Goal: Information Seeking & Learning: Learn about a topic

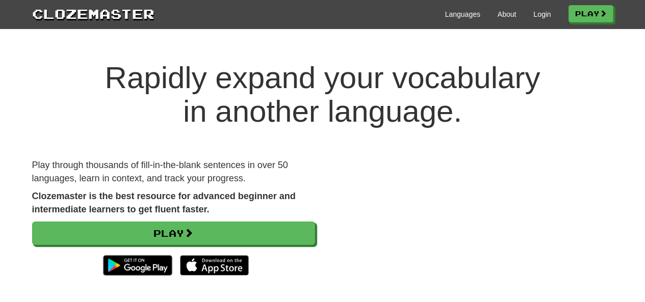
scroll to position [22, 0]
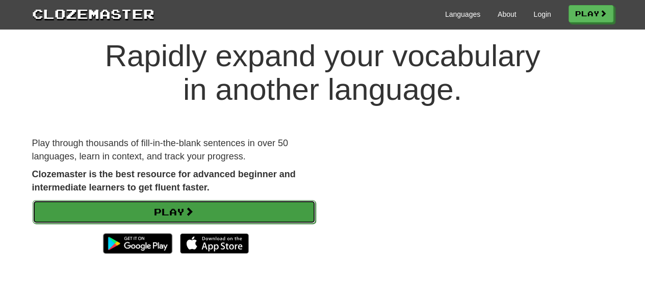
click at [172, 215] on link "Play" at bounding box center [174, 211] width 283 height 23
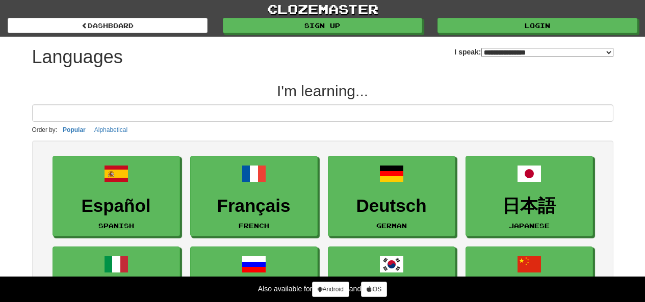
select select "*******"
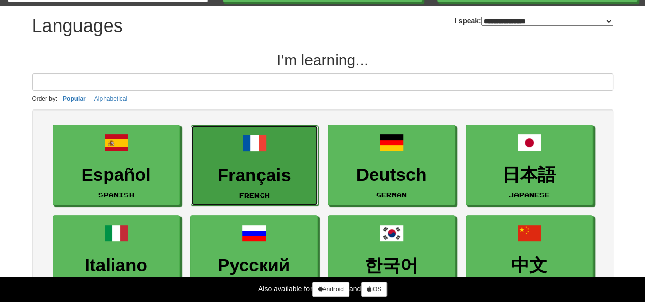
click at [254, 166] on h3 "Français" at bounding box center [254, 176] width 116 height 20
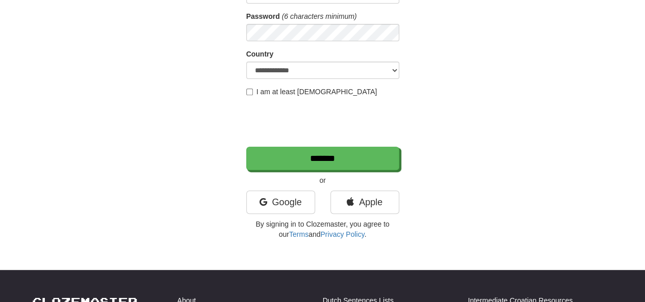
scroll to position [164, 0]
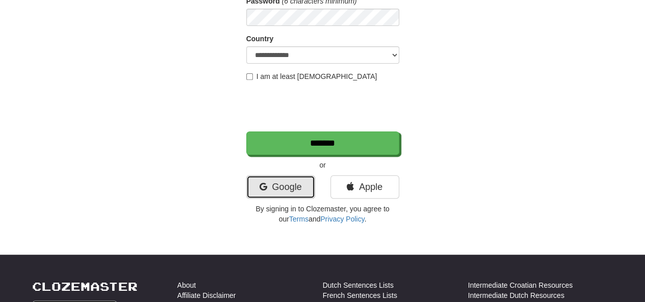
click at [290, 192] on link "Google" at bounding box center [280, 186] width 69 height 23
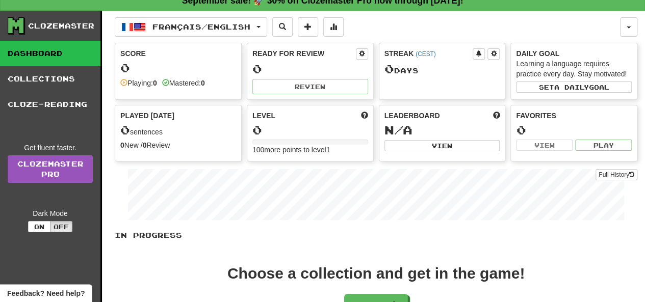
scroll to position [76, 0]
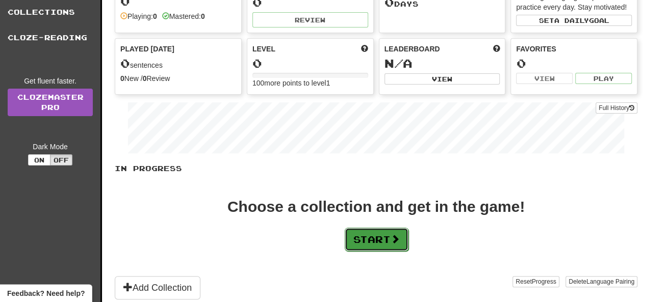
click at [372, 242] on button "Start" at bounding box center [377, 239] width 64 height 23
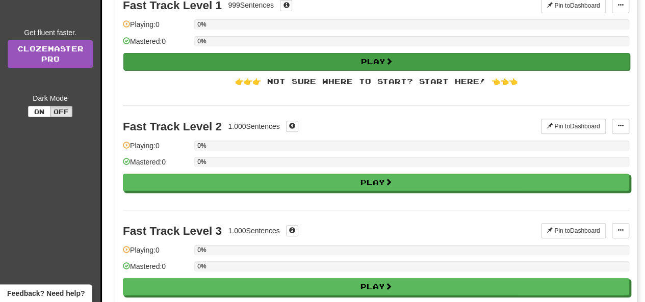
scroll to position [0, 0]
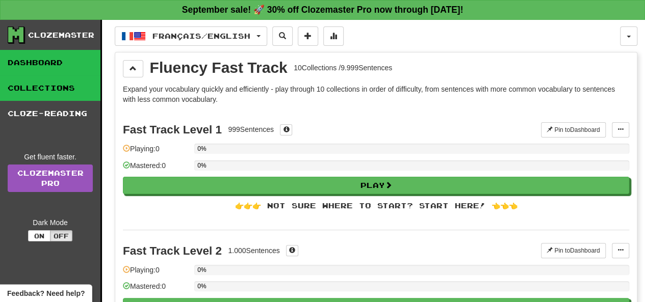
click at [91, 58] on link "Dashboard" at bounding box center [50, 62] width 100 height 25
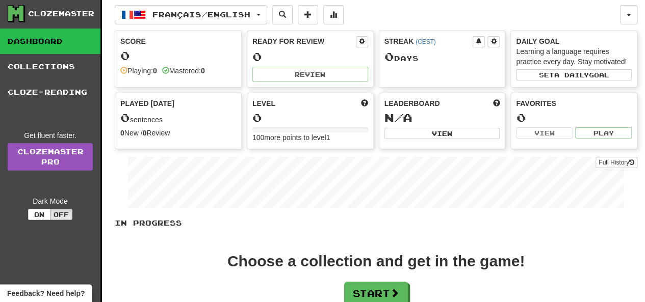
scroll to position [51, 0]
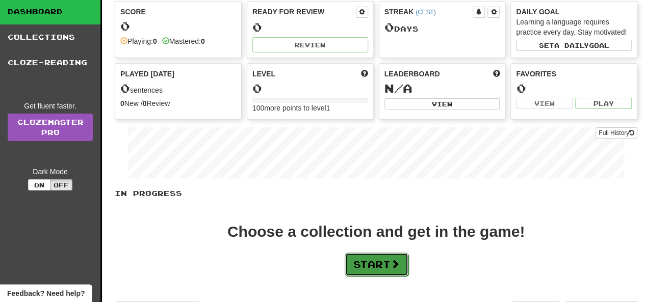
click at [355, 265] on button "Start" at bounding box center [377, 264] width 64 height 23
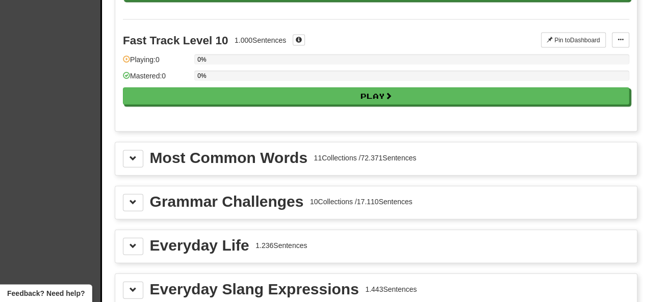
scroll to position [1044, 0]
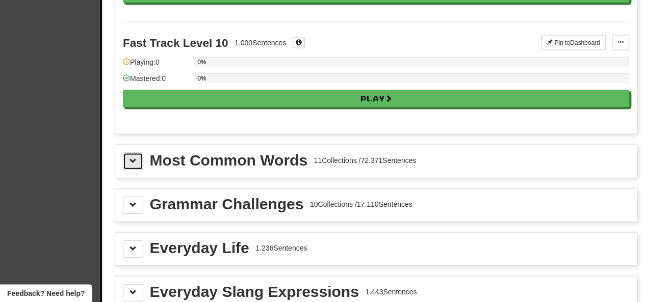
click at [129, 157] on span at bounding box center [132, 160] width 7 height 7
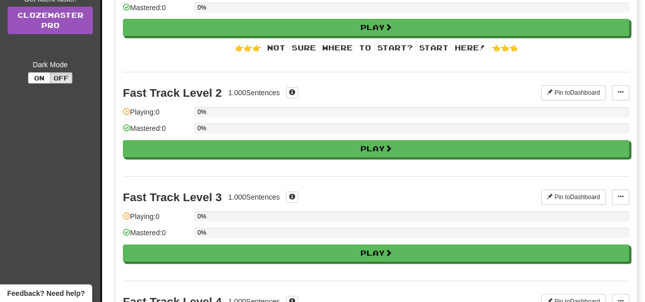
scroll to position [0, 0]
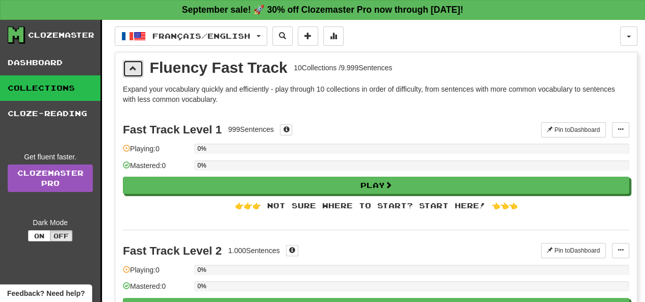
click at [137, 63] on button at bounding box center [133, 68] width 20 height 17
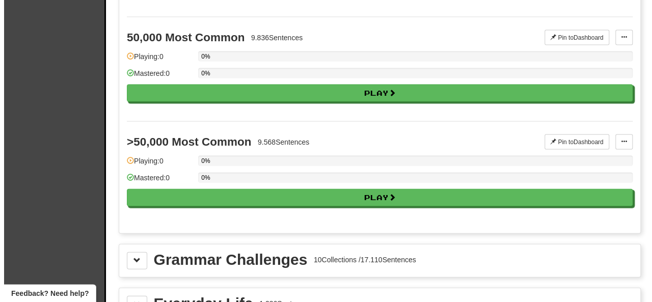
scroll to position [910, 0]
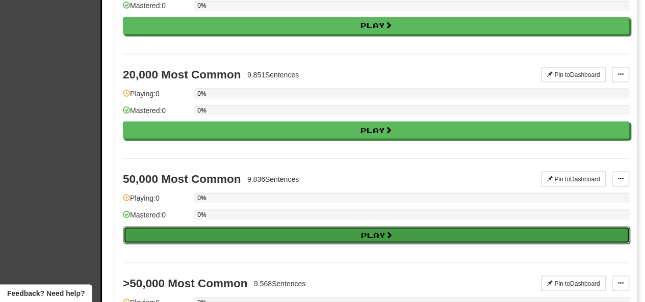
click at [206, 226] on button "Play" at bounding box center [376, 234] width 506 height 17
select select "**"
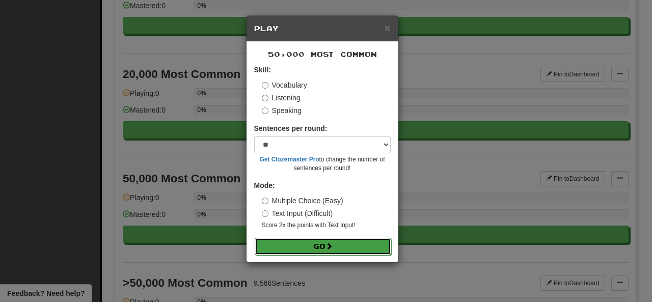
click at [288, 249] on button "Go" at bounding box center [323, 246] width 137 height 17
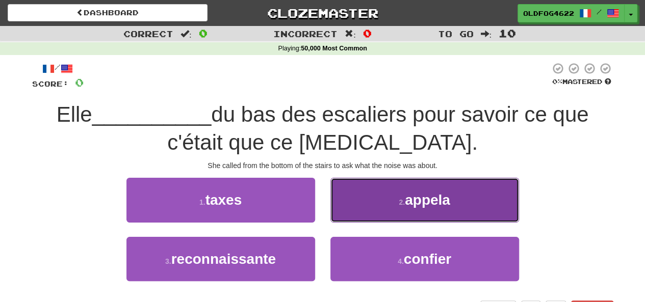
click at [383, 196] on button "2 . appela" at bounding box center [424, 200] width 189 height 44
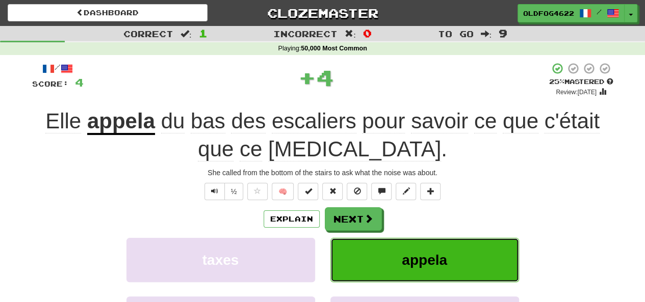
scroll to position [7, 0]
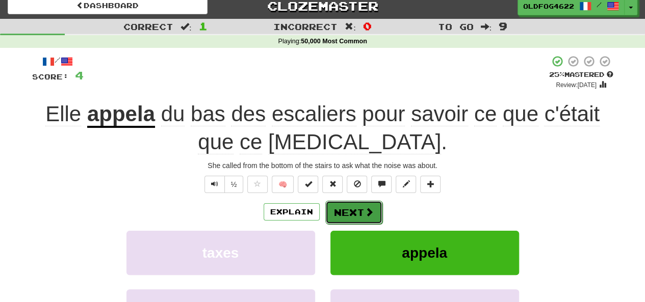
click at [345, 208] on button "Next" at bounding box center [353, 212] width 57 height 23
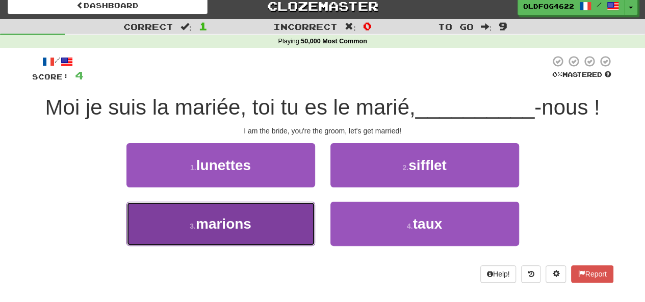
click at [232, 214] on button "3 . marions" at bounding box center [220, 224] width 189 height 44
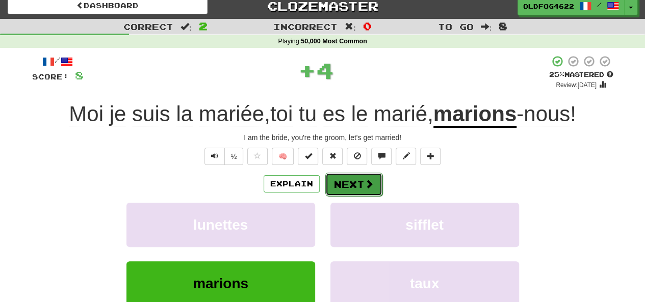
click at [346, 182] on button "Next" at bounding box center [353, 184] width 57 height 23
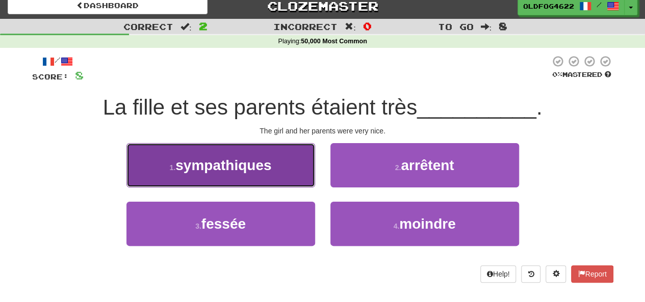
click at [233, 162] on span "sympathiques" at bounding box center [223, 165] width 96 height 16
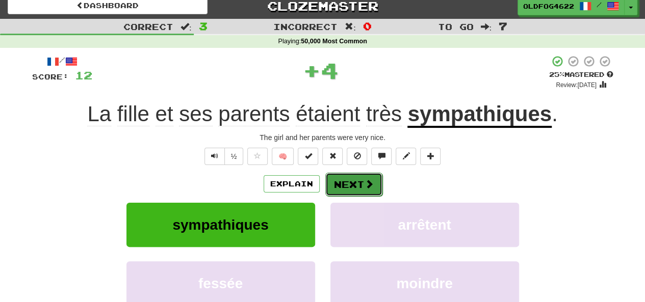
click at [361, 176] on button "Next" at bounding box center [353, 184] width 57 height 23
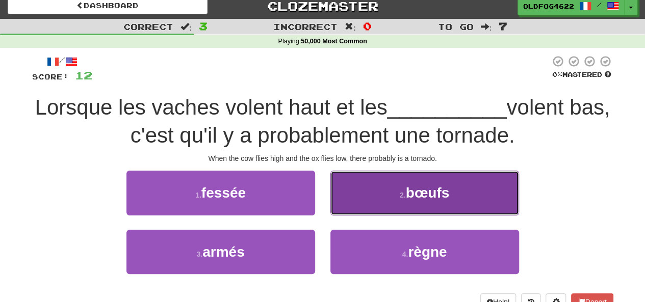
click at [377, 199] on button "2 . bœufs" at bounding box center [424, 193] width 189 height 44
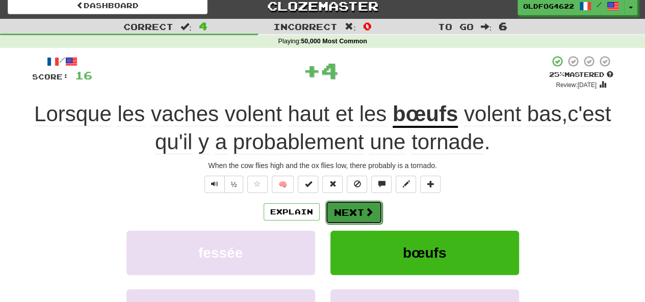
click at [341, 216] on button "Next" at bounding box center [353, 212] width 57 height 23
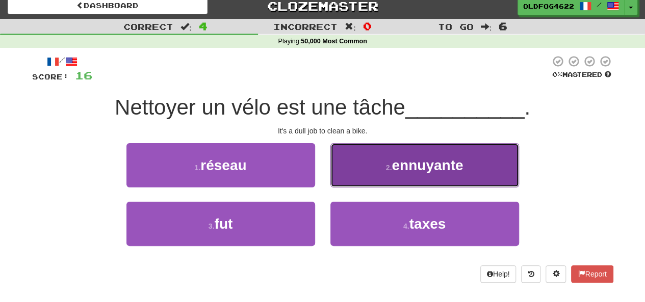
click at [362, 164] on button "2 . ennuyante" at bounding box center [424, 165] width 189 height 44
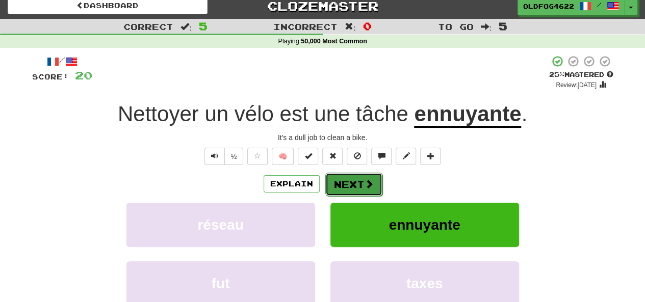
click at [350, 182] on button "Next" at bounding box center [353, 184] width 57 height 23
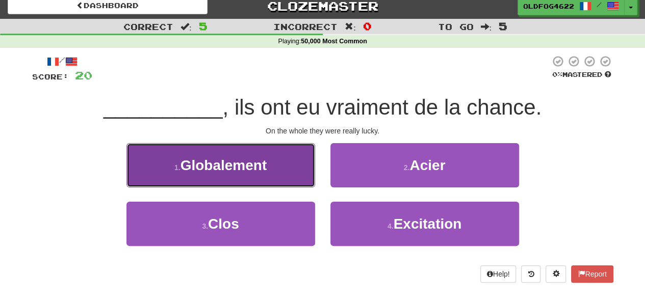
click at [265, 164] on span "Globalement" at bounding box center [223, 165] width 87 height 16
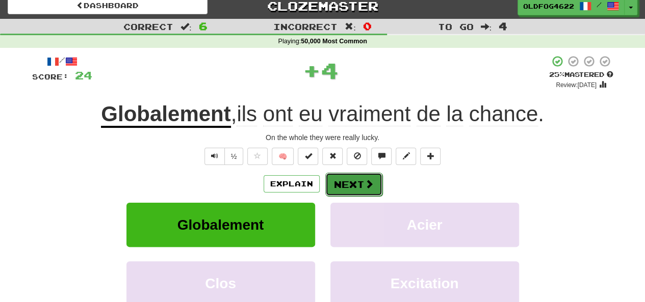
click at [360, 179] on button "Next" at bounding box center [353, 184] width 57 height 23
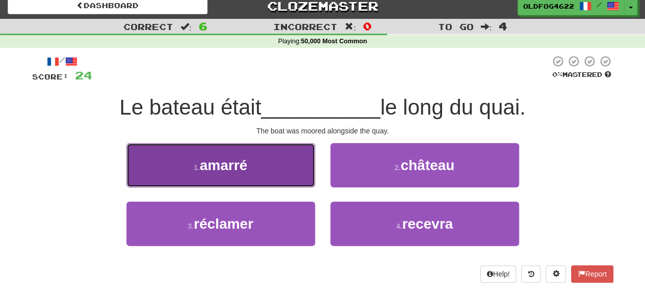
click at [259, 174] on button "1 . amarré" at bounding box center [220, 165] width 189 height 44
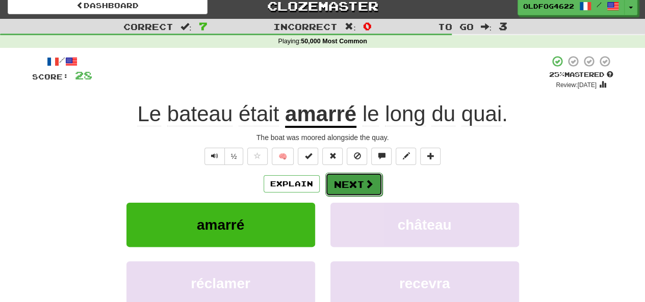
click at [352, 178] on button "Next" at bounding box center [353, 184] width 57 height 23
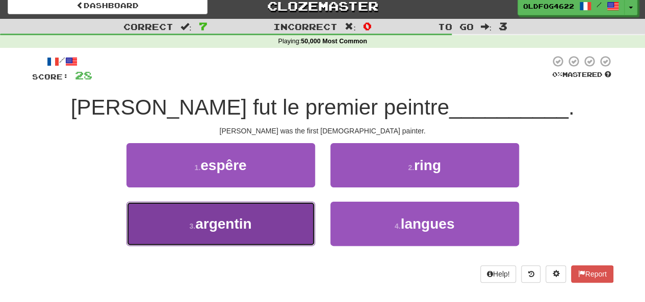
click at [269, 213] on button "3 . argentin" at bounding box center [220, 224] width 189 height 44
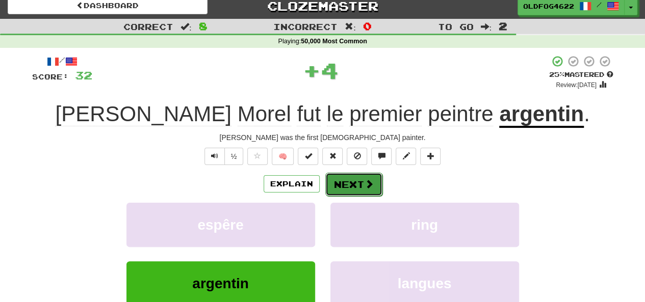
click at [349, 179] on button "Next" at bounding box center [353, 184] width 57 height 23
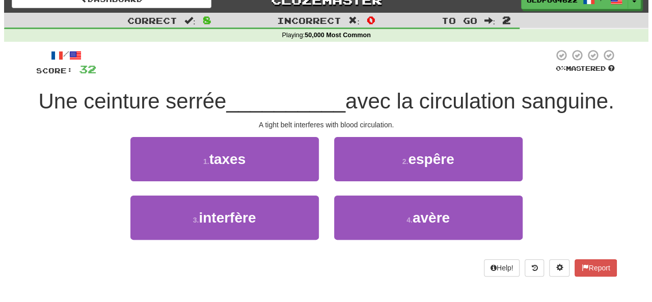
scroll to position [14, 0]
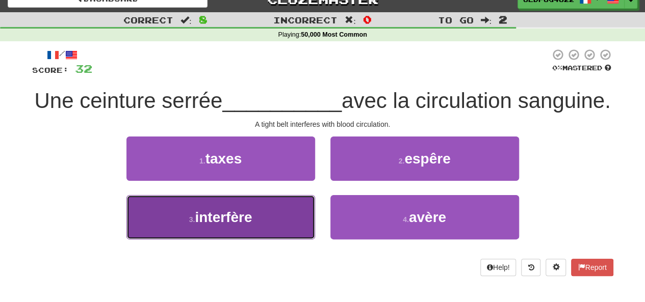
click at [255, 240] on button "3 . interfère" at bounding box center [220, 217] width 189 height 44
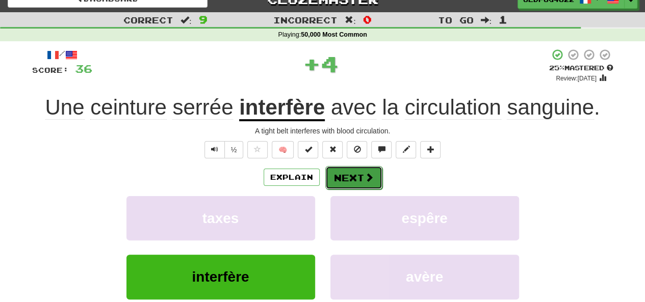
click at [364, 178] on span at bounding box center [368, 177] width 9 height 9
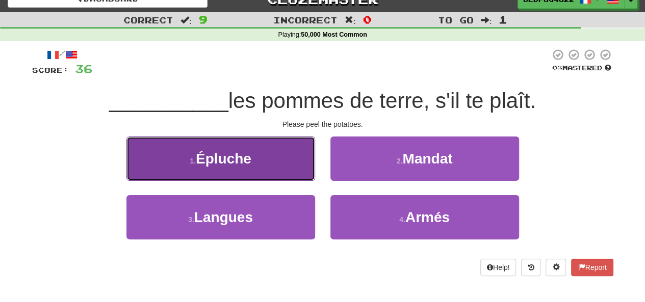
click at [266, 154] on button "1 . Épluche" at bounding box center [220, 159] width 189 height 44
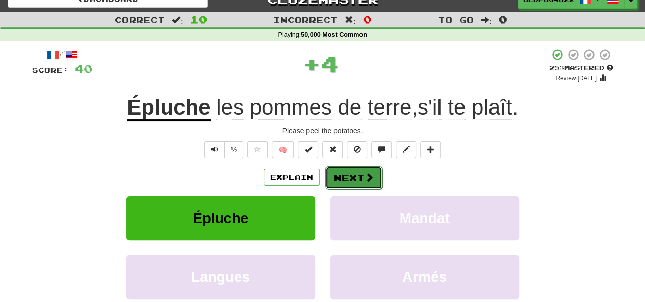
click at [348, 175] on button "Next" at bounding box center [353, 177] width 57 height 23
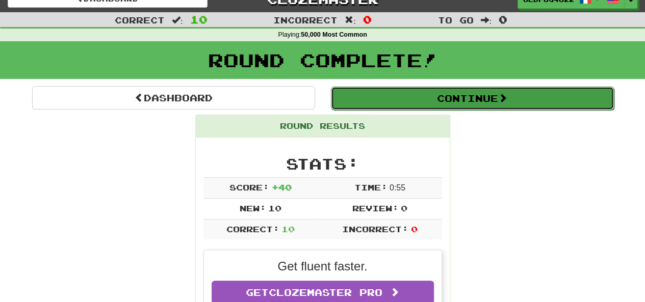
click at [359, 101] on button "Continue" at bounding box center [472, 98] width 283 height 23
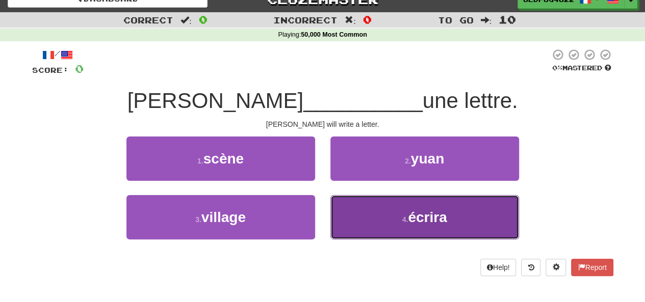
click at [378, 216] on button "4 . écrira" at bounding box center [424, 217] width 189 height 44
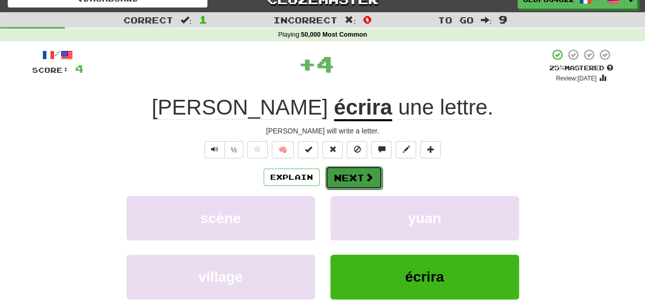
click at [364, 181] on span at bounding box center [368, 177] width 9 height 9
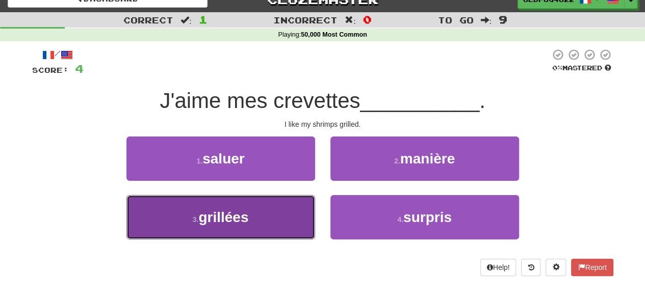
click at [247, 223] on span "grillées" at bounding box center [223, 217] width 50 height 16
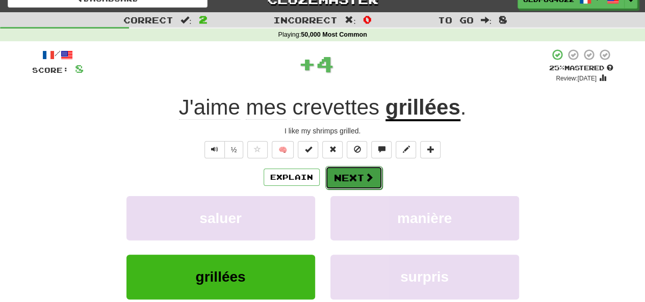
click at [347, 173] on button "Next" at bounding box center [353, 177] width 57 height 23
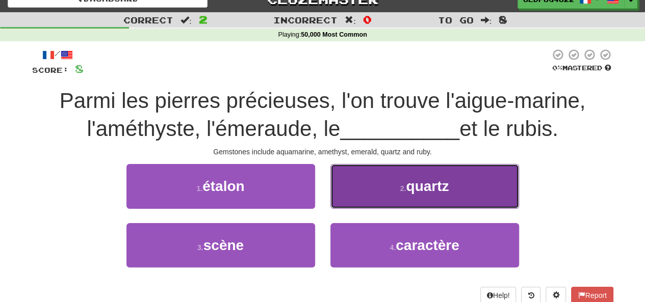
click at [361, 169] on button "2 . quartz" at bounding box center [424, 186] width 189 height 44
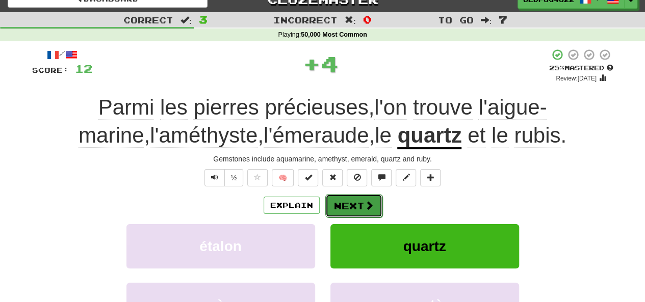
click at [365, 201] on span at bounding box center [368, 205] width 9 height 9
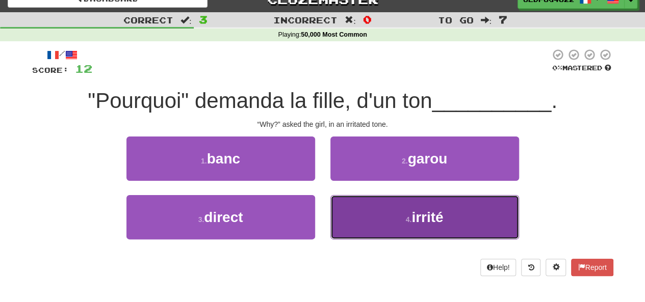
click at [362, 214] on button "4 . irrité" at bounding box center [424, 217] width 189 height 44
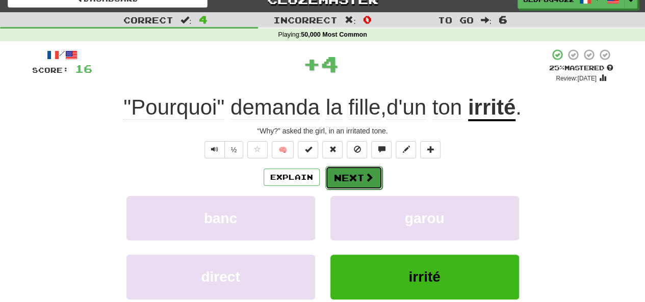
click at [356, 180] on button "Next" at bounding box center [353, 177] width 57 height 23
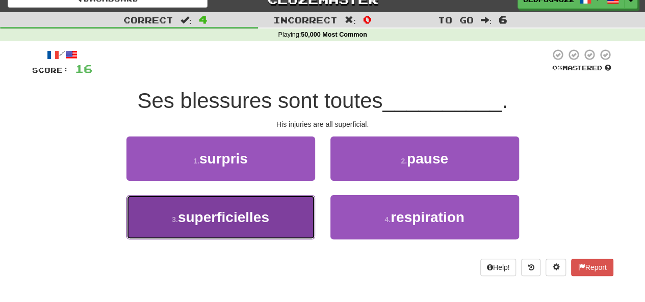
click at [301, 205] on button "3 . superficielles" at bounding box center [220, 217] width 189 height 44
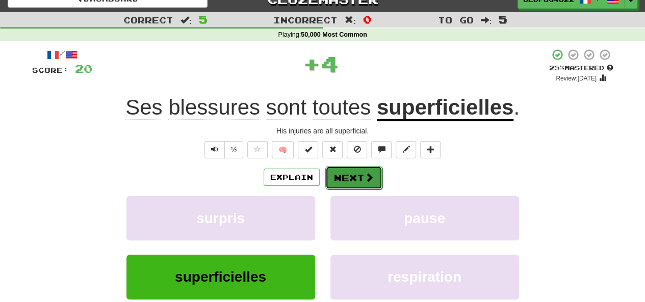
click at [376, 177] on button "Next" at bounding box center [353, 177] width 57 height 23
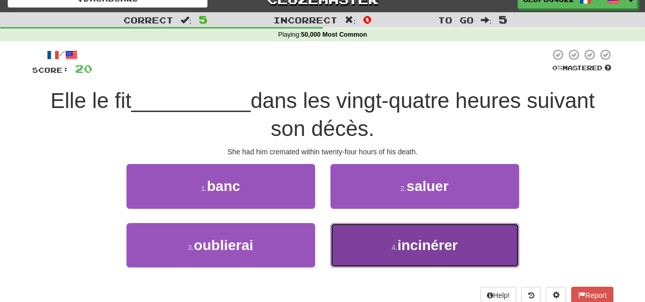
click at [390, 242] on button "4 . incinérer" at bounding box center [424, 245] width 189 height 44
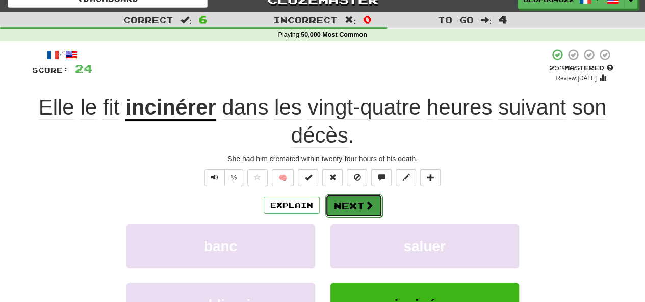
click at [354, 209] on button "Next" at bounding box center [353, 205] width 57 height 23
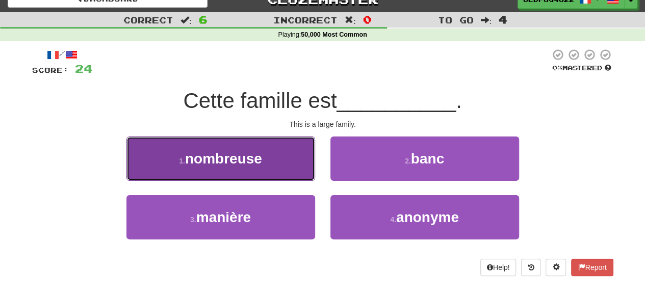
click at [264, 172] on button "1 . nombreuse" at bounding box center [220, 159] width 189 height 44
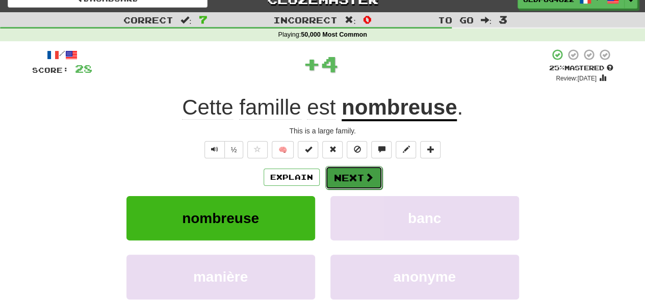
click at [352, 176] on button "Next" at bounding box center [353, 177] width 57 height 23
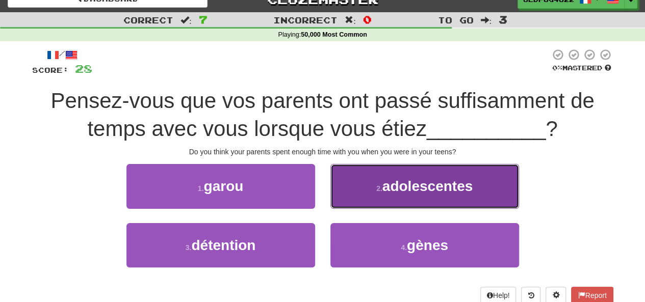
click at [380, 189] on small "2 ." at bounding box center [379, 188] width 6 height 8
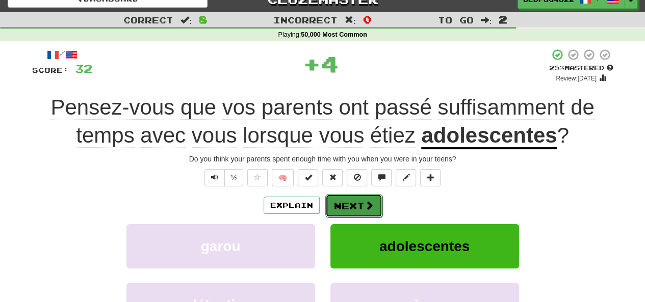
click at [362, 199] on button "Next" at bounding box center [353, 205] width 57 height 23
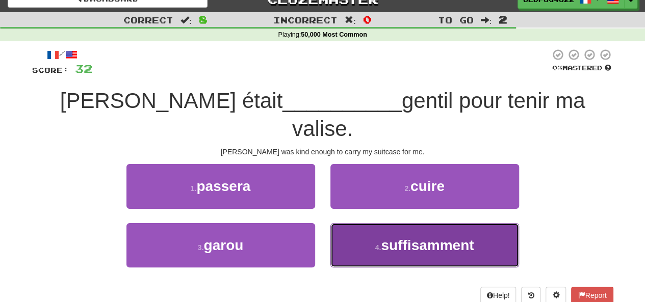
click at [357, 223] on button "4 . suffisamment" at bounding box center [424, 245] width 189 height 44
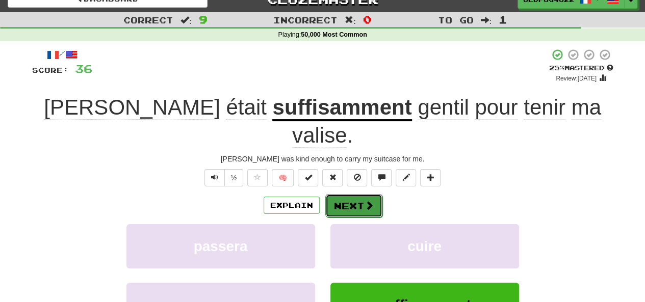
click at [342, 194] on button "Next" at bounding box center [353, 205] width 57 height 23
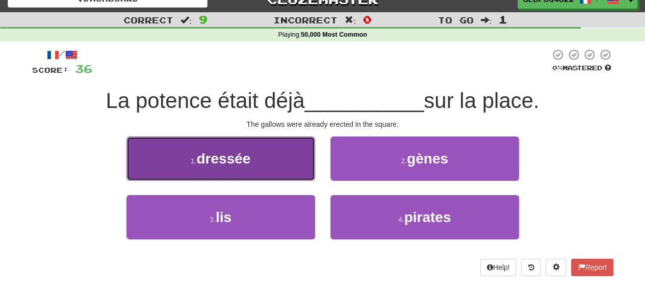
click at [276, 170] on button "1 . dressée" at bounding box center [220, 159] width 189 height 44
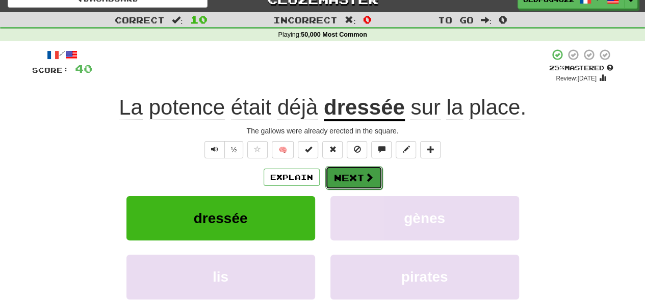
click at [346, 170] on button "Next" at bounding box center [353, 177] width 57 height 23
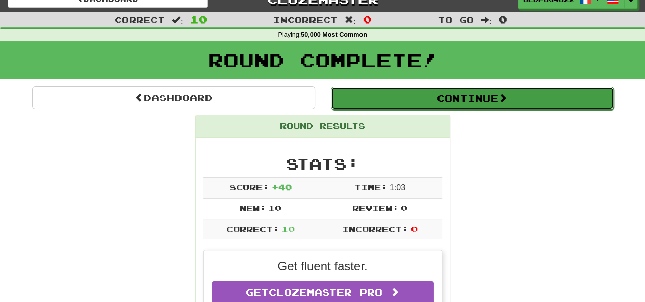
click at [421, 102] on button "Continue" at bounding box center [472, 98] width 283 height 23
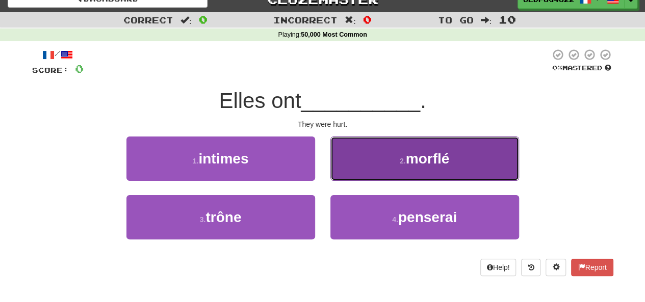
click at [341, 156] on button "2 . morflé" at bounding box center [424, 159] width 189 height 44
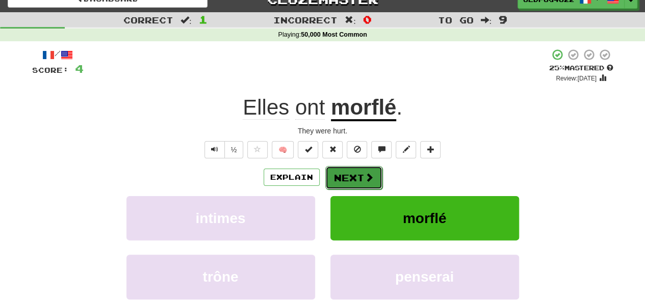
click at [374, 174] on button "Next" at bounding box center [353, 177] width 57 height 23
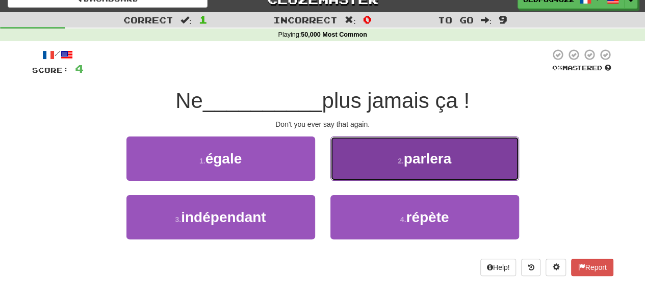
click at [376, 142] on button "2 . parlera" at bounding box center [424, 159] width 189 height 44
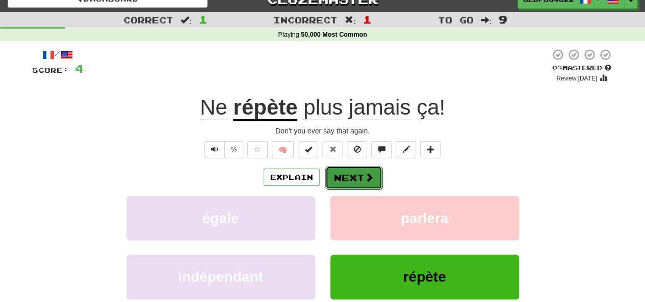
click at [371, 176] on span at bounding box center [368, 177] width 9 height 9
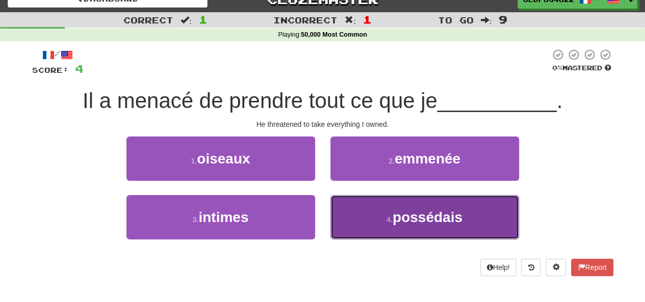
click at [380, 205] on button "4 . possédais" at bounding box center [424, 217] width 189 height 44
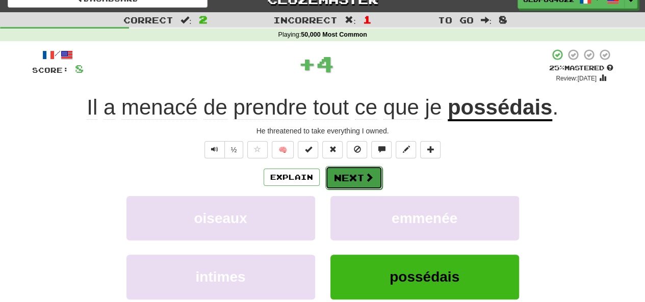
click at [338, 170] on button "Next" at bounding box center [353, 177] width 57 height 23
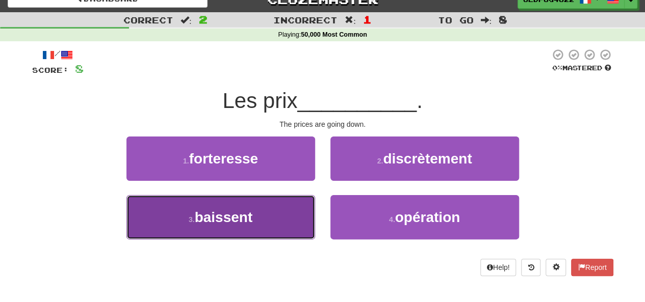
click at [234, 225] on button "3 . baissent" at bounding box center [220, 217] width 189 height 44
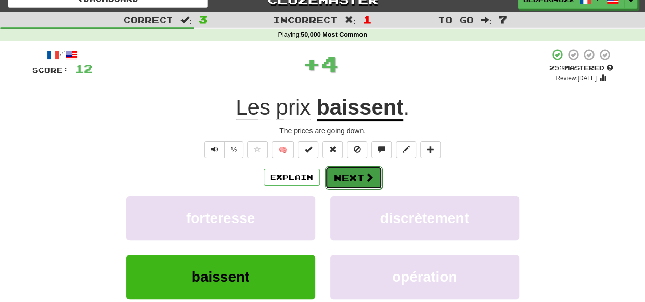
click at [357, 179] on button "Next" at bounding box center [353, 177] width 57 height 23
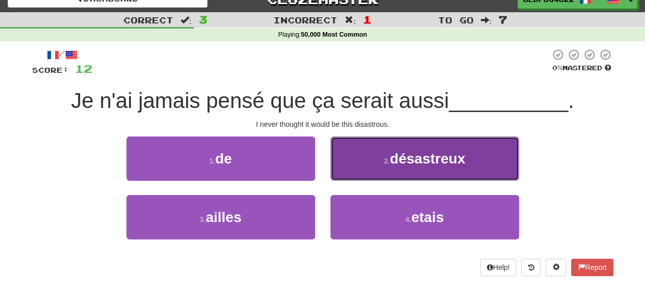
click at [389, 160] on small "2 ." at bounding box center [387, 161] width 6 height 8
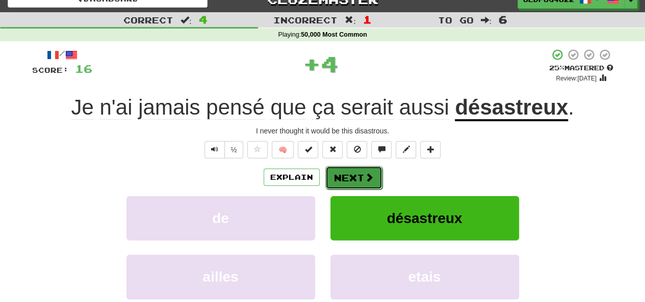
click at [373, 176] on button "Next" at bounding box center [353, 177] width 57 height 23
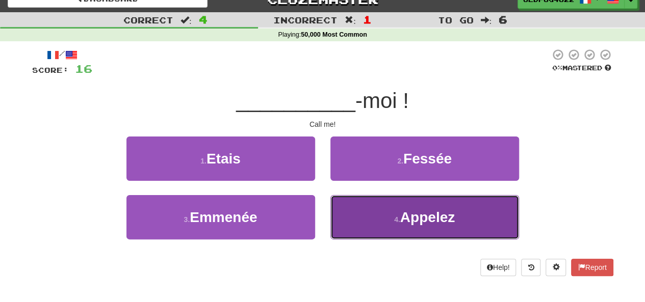
click at [359, 216] on button "4 . Appelez" at bounding box center [424, 217] width 189 height 44
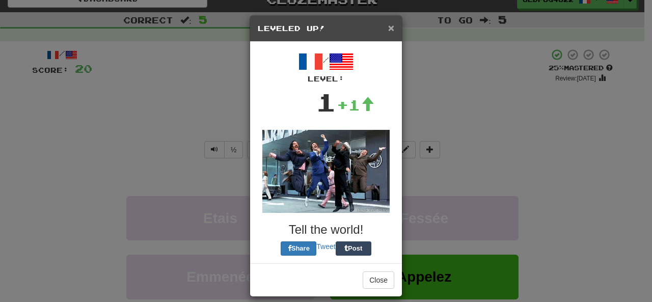
click at [389, 30] on span "×" at bounding box center [391, 28] width 6 height 12
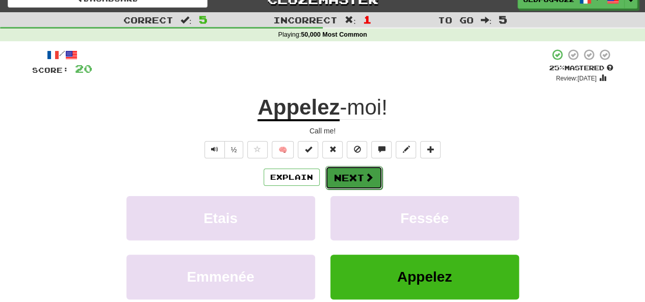
click at [362, 177] on button "Next" at bounding box center [353, 177] width 57 height 23
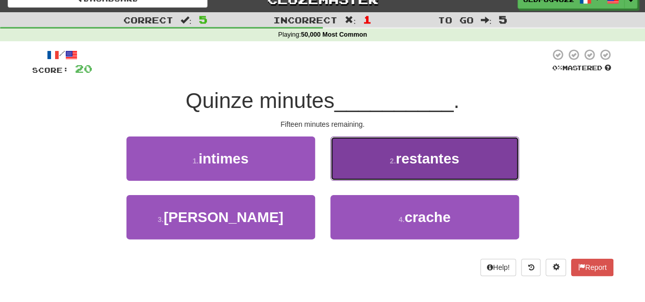
click at [381, 154] on button "2 . restantes" at bounding box center [424, 159] width 189 height 44
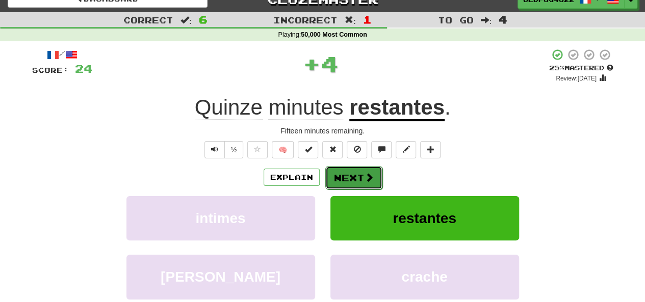
click at [357, 168] on button "Next" at bounding box center [353, 177] width 57 height 23
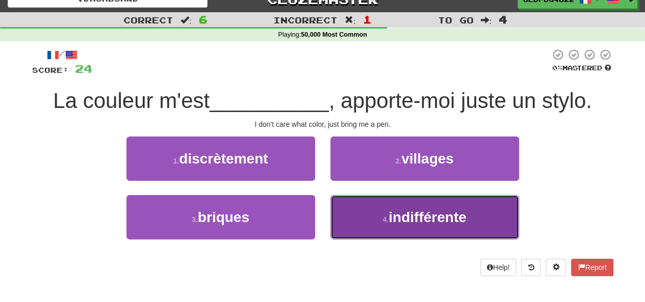
click at [395, 215] on span "indifférente" at bounding box center [426, 217] width 77 height 16
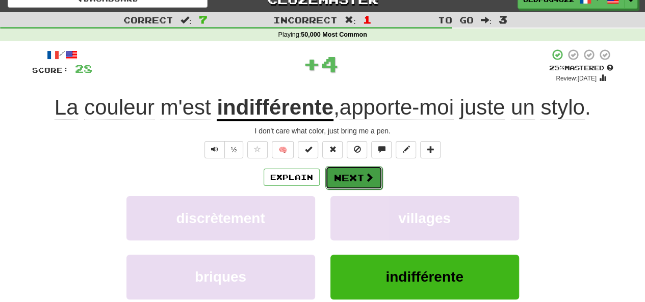
click at [345, 186] on button "Next" at bounding box center [353, 177] width 57 height 23
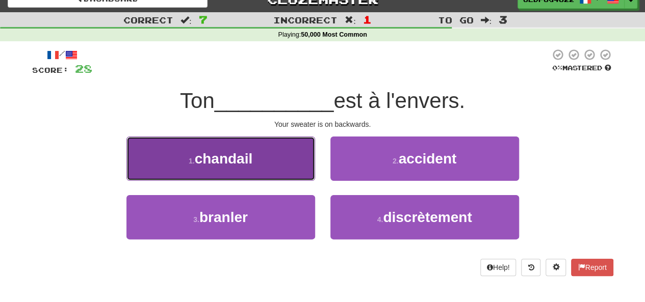
click at [208, 162] on span "chandail" at bounding box center [224, 159] width 58 height 16
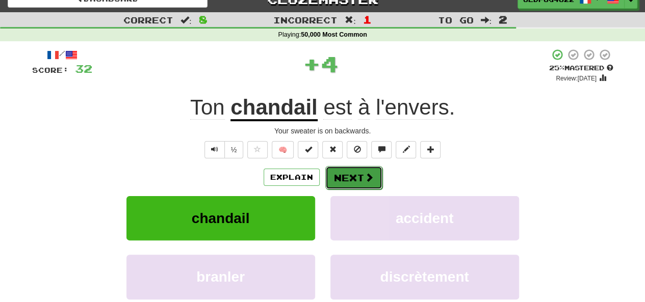
click at [354, 175] on button "Next" at bounding box center [353, 177] width 57 height 23
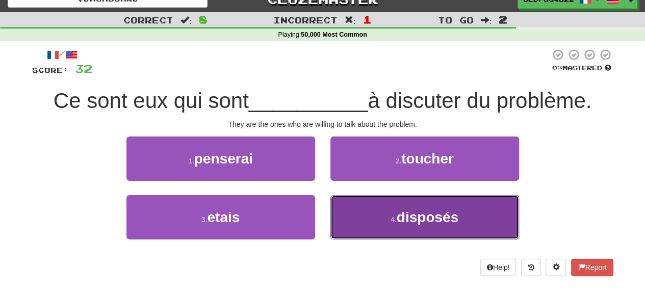
click at [386, 217] on button "4 . disposés" at bounding box center [424, 217] width 189 height 44
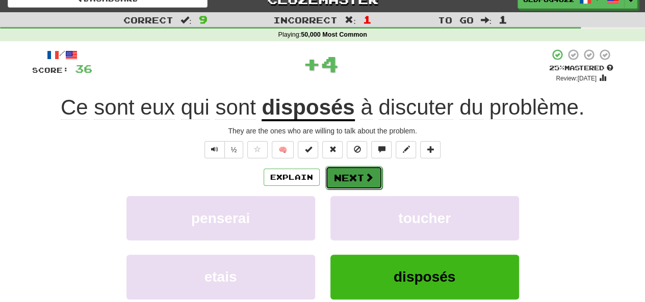
click at [354, 178] on button "Next" at bounding box center [353, 177] width 57 height 23
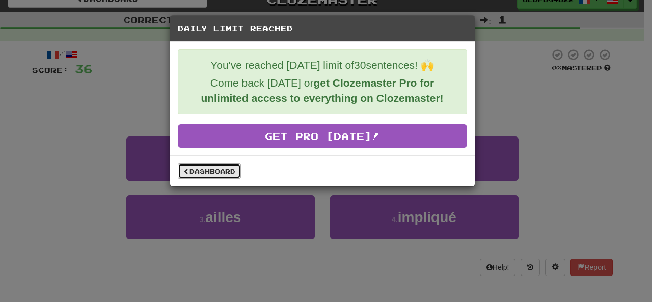
click at [218, 165] on link "Dashboard" at bounding box center [209, 171] width 63 height 15
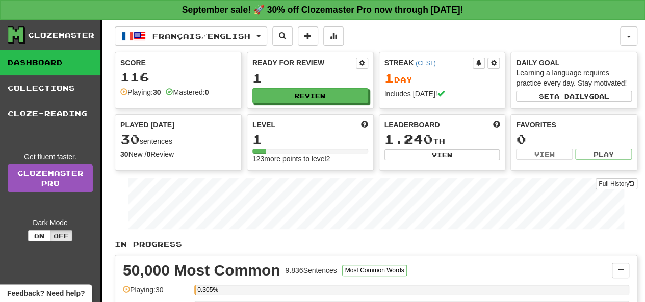
click at [167, 129] on div "Played Today 30 sentences 30 New / 0 Review Full History" at bounding box center [178, 140] width 126 height 50
click at [153, 159] on div "Played Today 30 sentences 30 New / 0 Review Full History" at bounding box center [178, 140] width 126 height 50
click at [32, 103] on link "Cloze-Reading" at bounding box center [50, 113] width 100 height 25
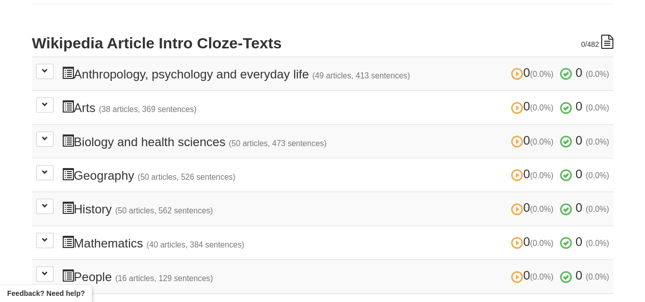
scroll to position [213, 0]
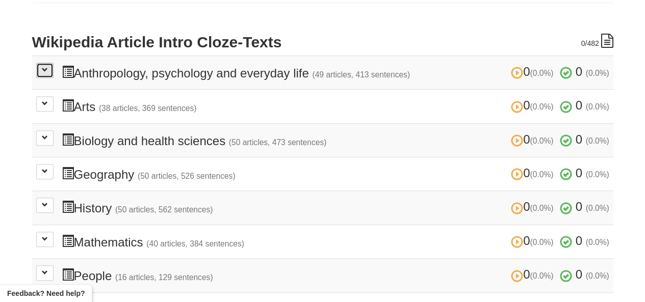
click at [43, 72] on span at bounding box center [45, 70] width 6 height 6
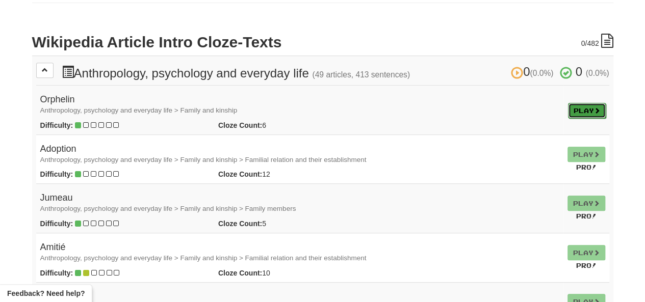
click at [580, 107] on link "Play" at bounding box center [587, 110] width 38 height 15
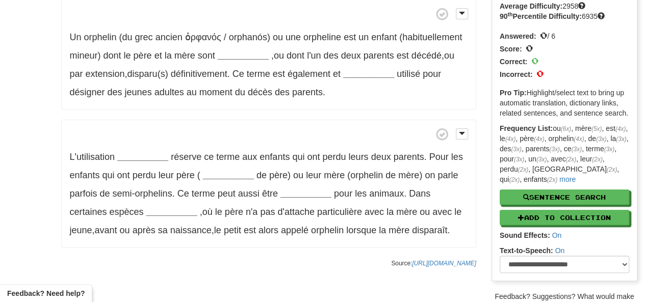
scroll to position [24, 0]
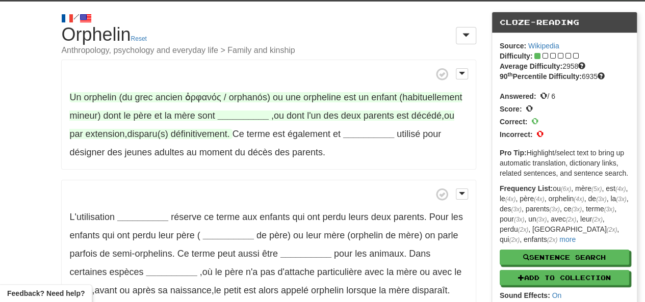
click at [251, 119] on strong "__________" at bounding box center [243, 116] width 51 height 10
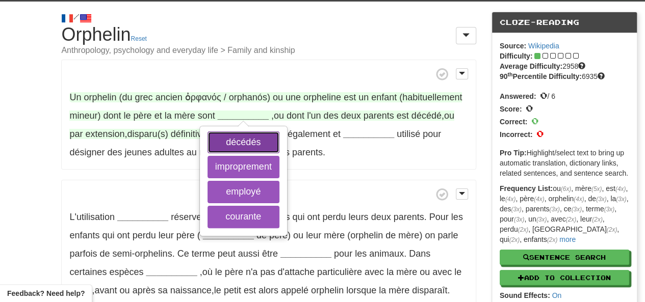
click at [248, 144] on button "décédés" at bounding box center [243, 142] width 72 height 22
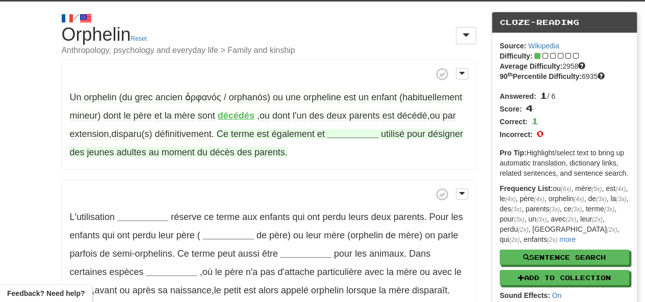
click at [350, 134] on strong "__________" at bounding box center [352, 134] width 51 height 10
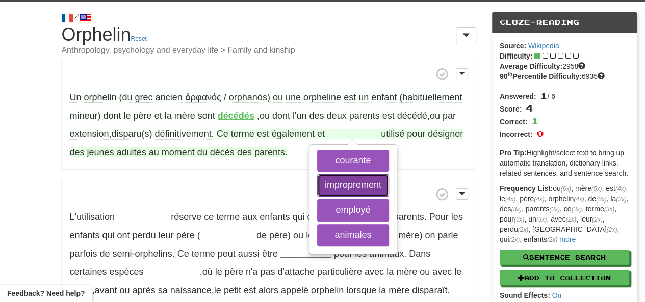
click at [337, 186] on button "improprement" at bounding box center [353, 185] width 72 height 22
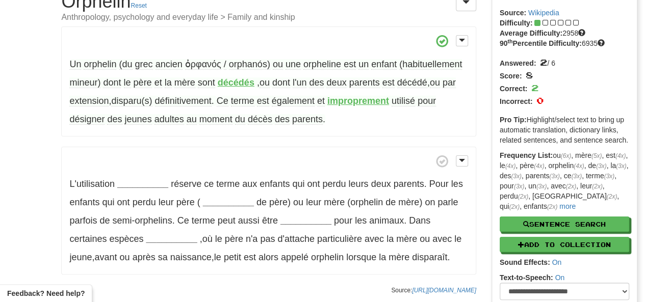
scroll to position [58, 0]
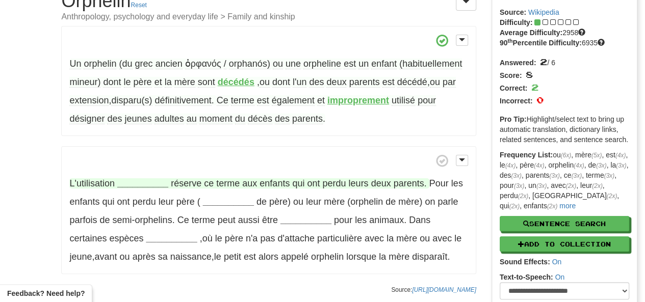
click at [151, 188] on strong "__________" at bounding box center [142, 183] width 51 height 10
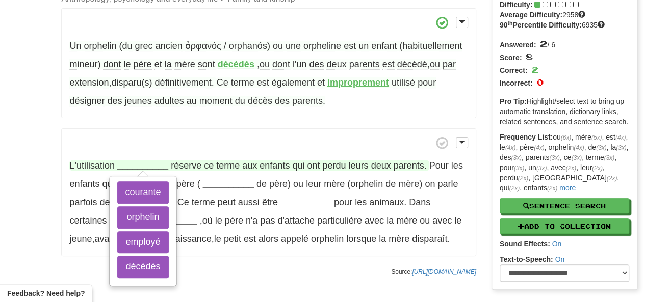
scroll to position [76, 0]
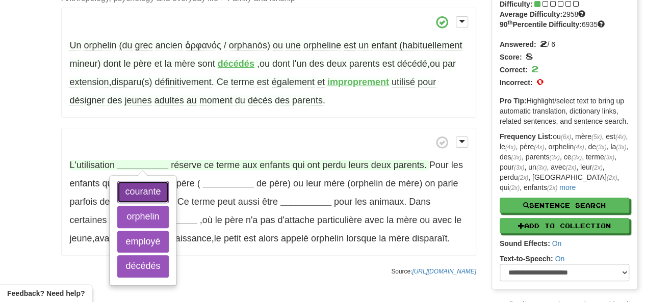
click at [157, 197] on button "courante" at bounding box center [142, 192] width 51 height 22
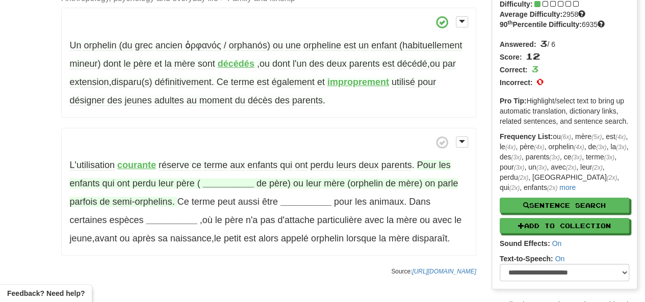
click at [221, 188] on strong "__________" at bounding box center [228, 183] width 51 height 10
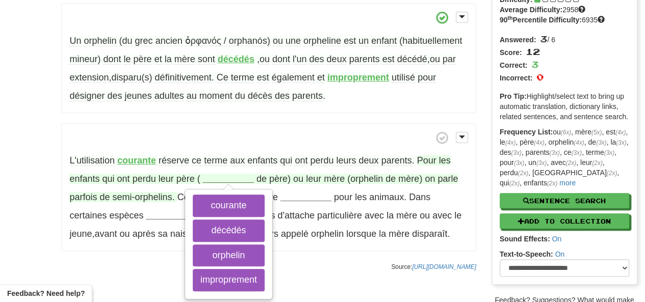
scroll to position [82, 0]
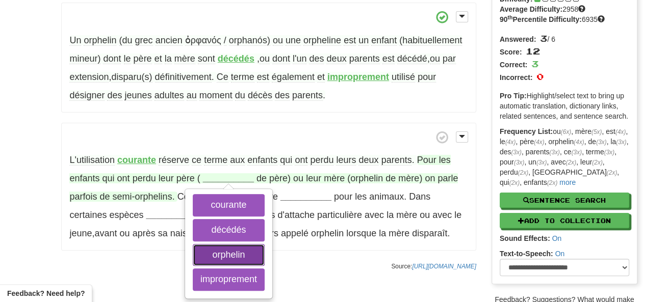
click at [221, 247] on button "orphelin" at bounding box center [229, 255] width 72 height 22
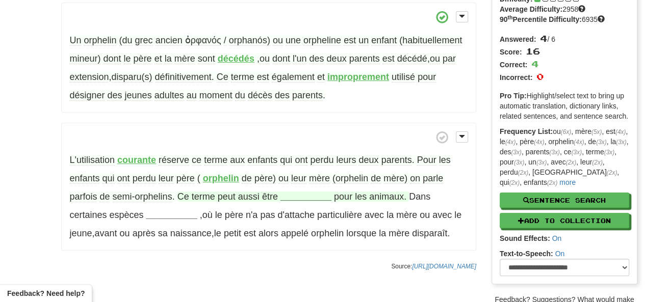
click at [310, 198] on strong "__________" at bounding box center [305, 197] width 51 height 10
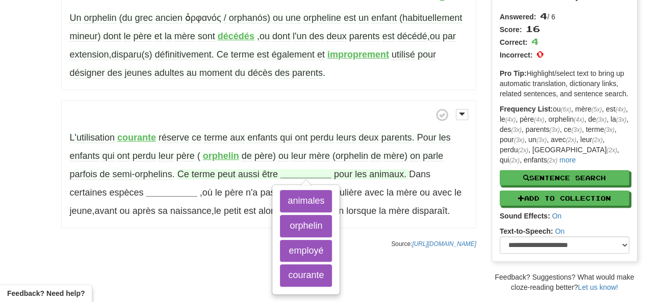
scroll to position [104, 0]
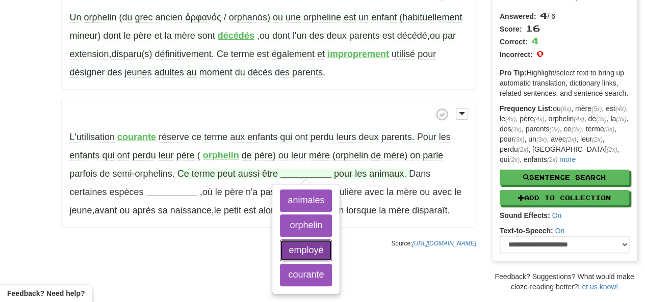
click at [312, 252] on button "employé" at bounding box center [306, 251] width 52 height 22
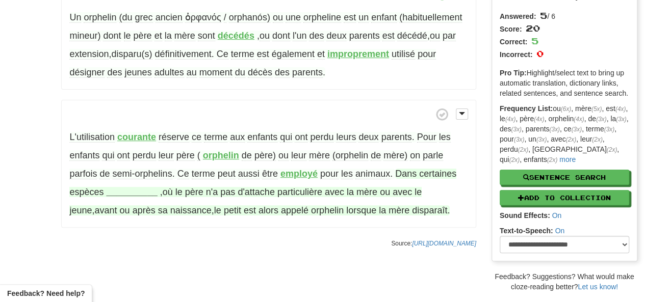
click at [134, 189] on strong "__________" at bounding box center [131, 192] width 51 height 10
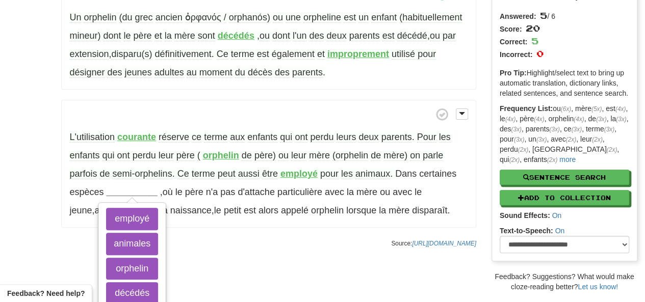
click at [268, 254] on div "/ Cloze-[GEOGRAPHIC_DATA] Orphelin Reset Anthropology, psychology and everyday …" at bounding box center [322, 107] width 645 height 370
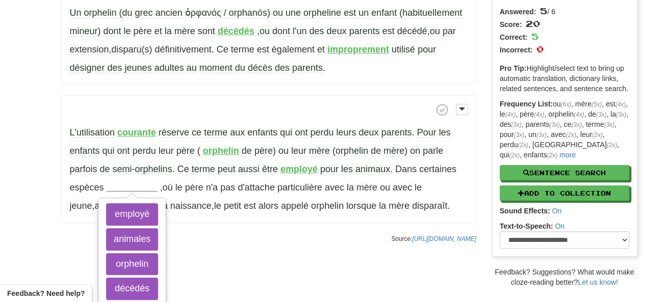
scroll to position [110, 0]
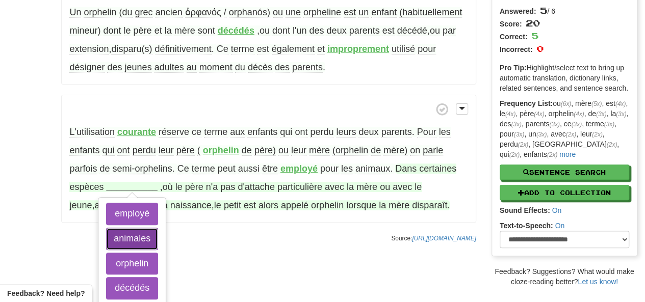
click at [147, 239] on button "animales" at bounding box center [132, 239] width 52 height 22
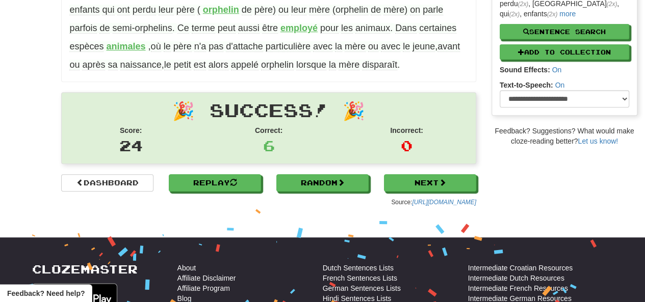
scroll to position [0, 0]
